Goal: Navigation & Orientation: Find specific page/section

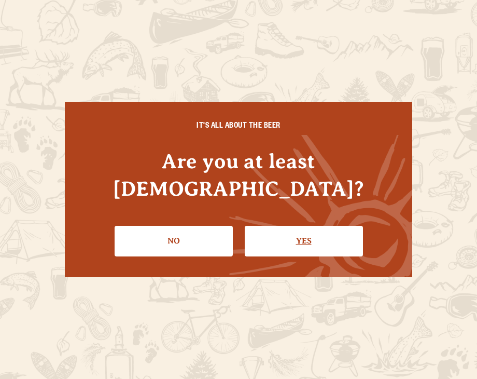
click at [305, 231] on link "Yes" at bounding box center [304, 241] width 118 height 30
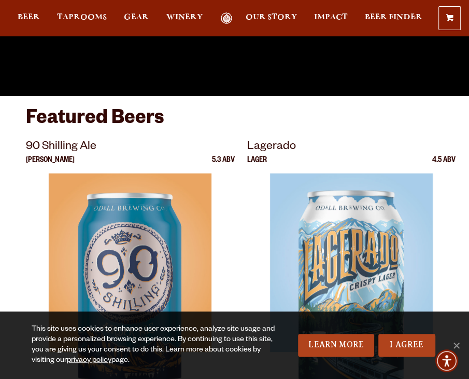
scroll to position [170, 0]
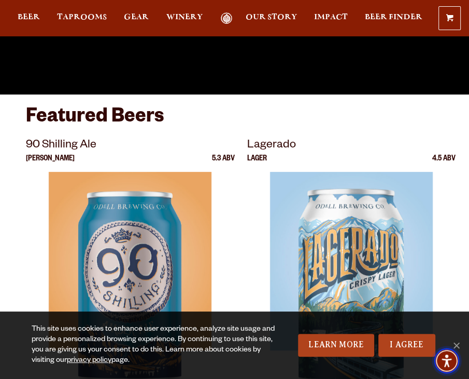
click at [454, 343] on span "Accessibility Menu" at bounding box center [447, 360] width 36 height 36
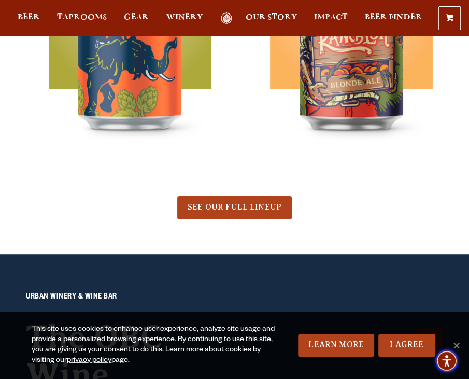
scroll to position [738, 0]
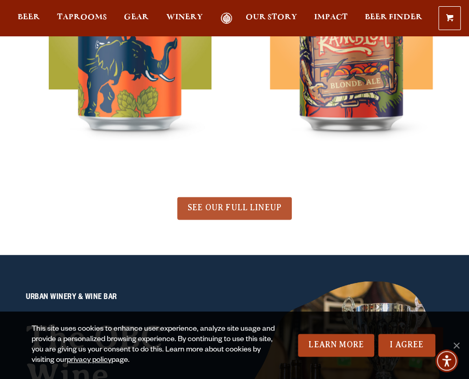
click at [215, 204] on span "SEE OUR FULL LINEUP" at bounding box center [235, 207] width 94 height 9
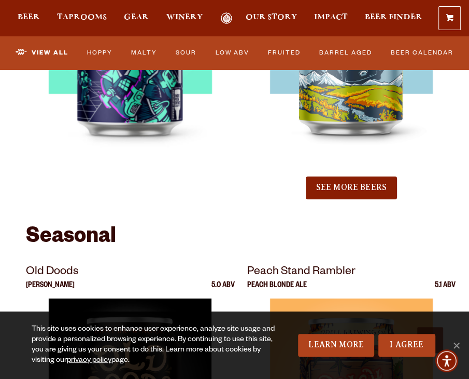
scroll to position [2173, 0]
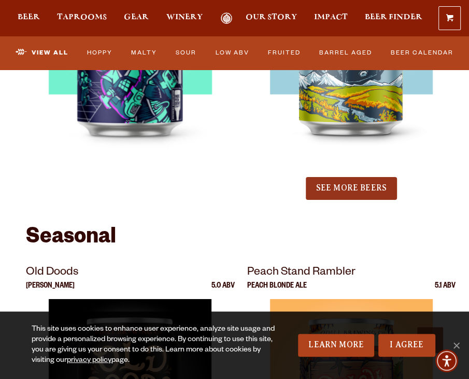
click at [341, 189] on button "See More Beers" at bounding box center [351, 188] width 91 height 23
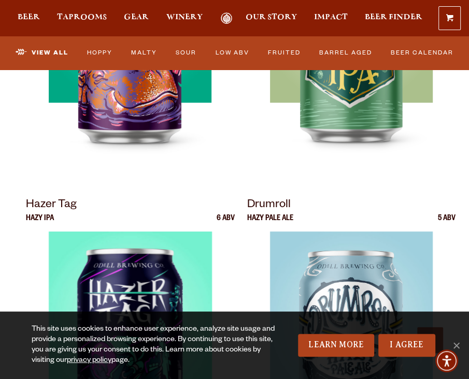
scroll to position [2071, 0]
